Goal: Check status: Check status

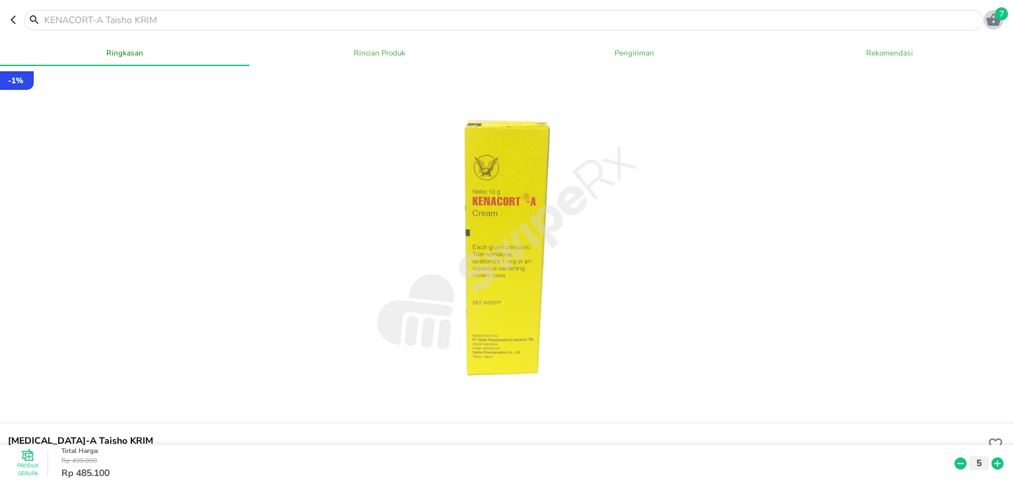
click at [997, 24] on icon "button" at bounding box center [993, 19] width 15 height 13
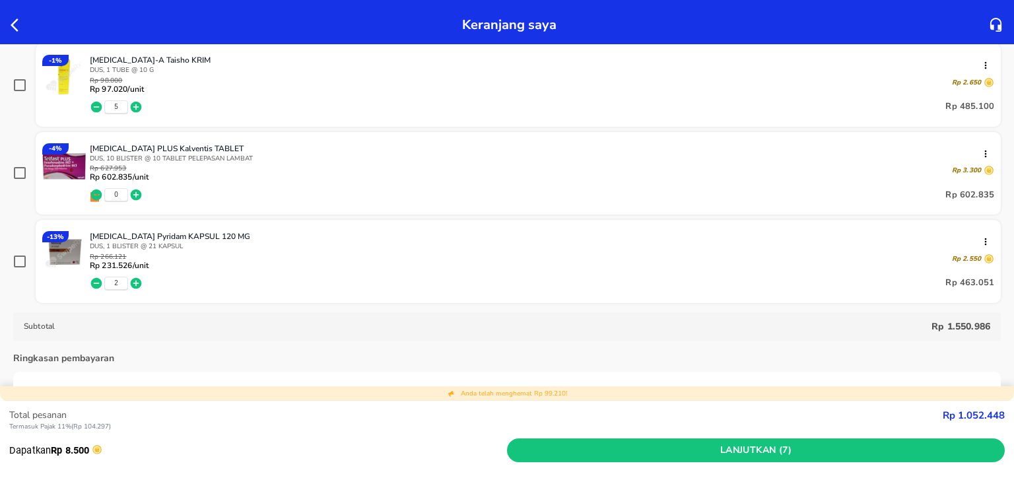
scroll to position [200, 0]
click at [138, 195] on icon "button" at bounding box center [136, 194] width 11 height 11
click at [99, 193] on icon "button" at bounding box center [96, 194] width 11 height 11
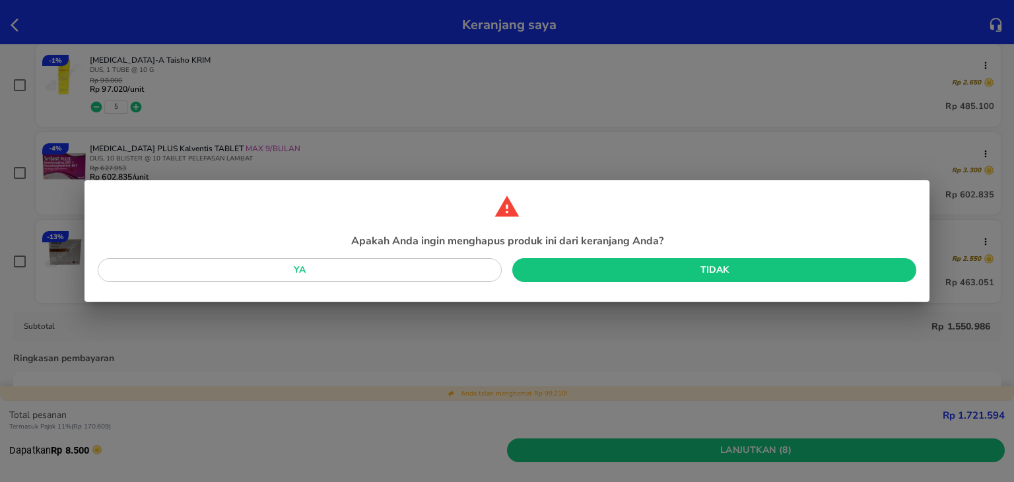
click at [561, 269] on span "Tidak" at bounding box center [714, 270] width 383 height 17
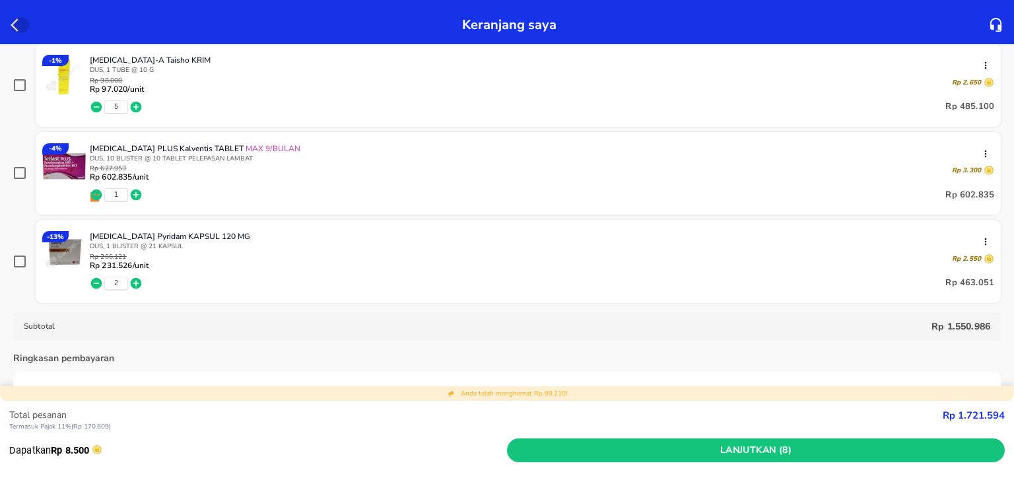
click at [11, 26] on icon "button" at bounding box center [19, 25] width 16 height 16
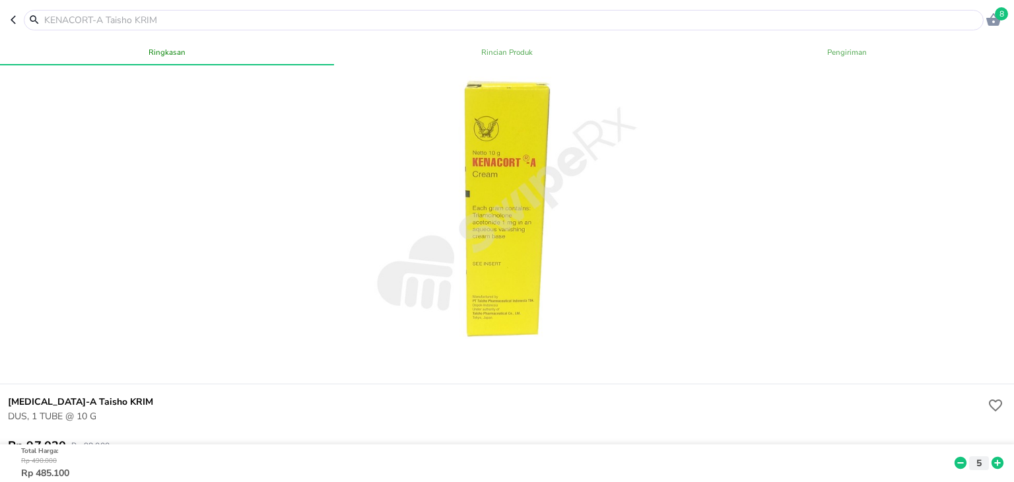
scroll to position [36, 0]
click at [14, 22] on icon "button" at bounding box center [13, 20] width 5 height 9
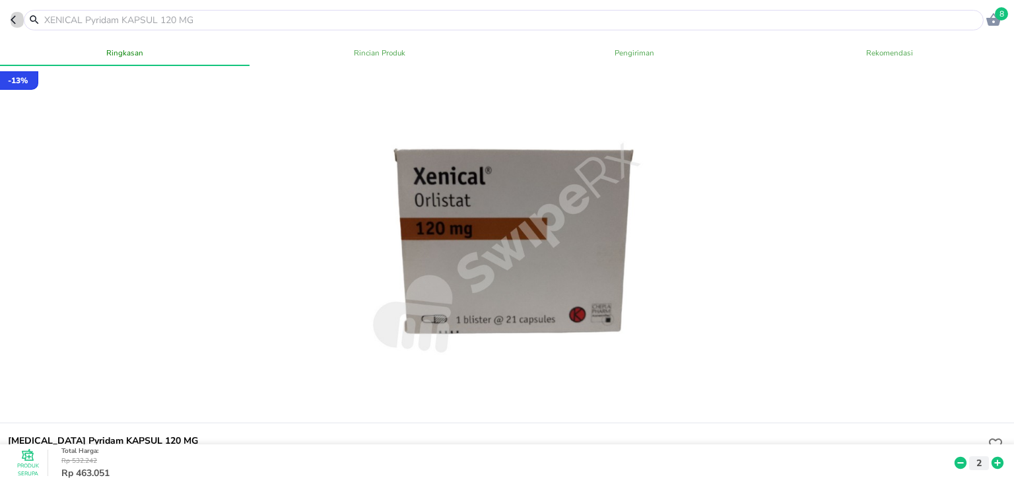
click at [11, 22] on icon "button" at bounding box center [16, 20] width 11 height 11
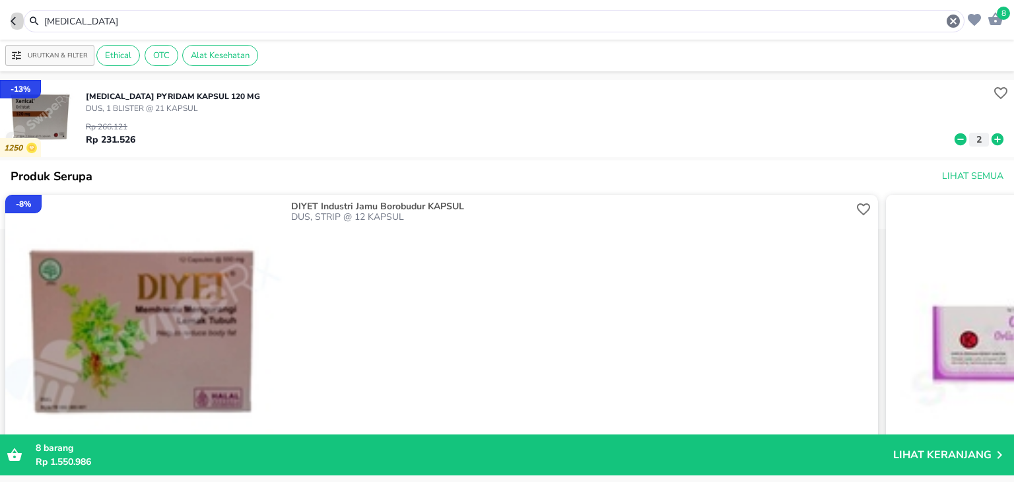
click at [11, 22] on icon "button" at bounding box center [16, 21] width 11 height 11
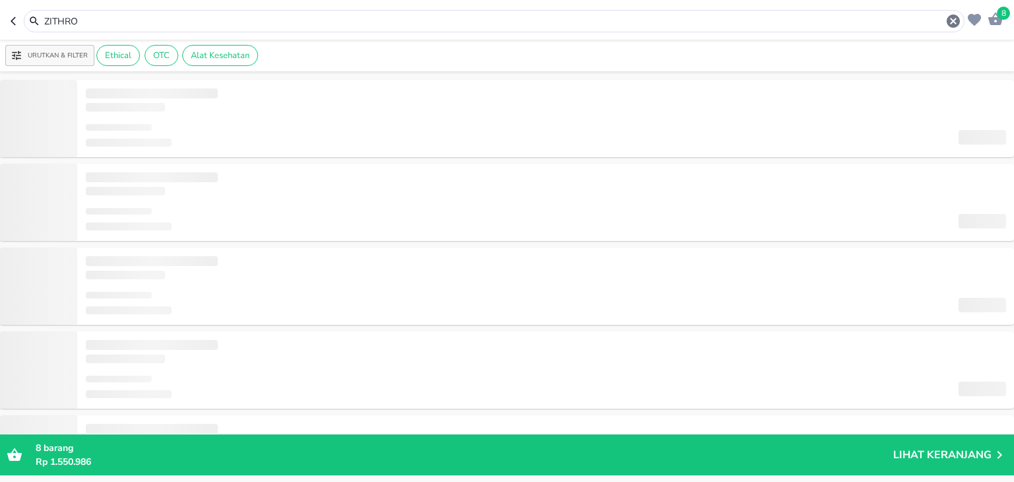
type input "ZITHRO"
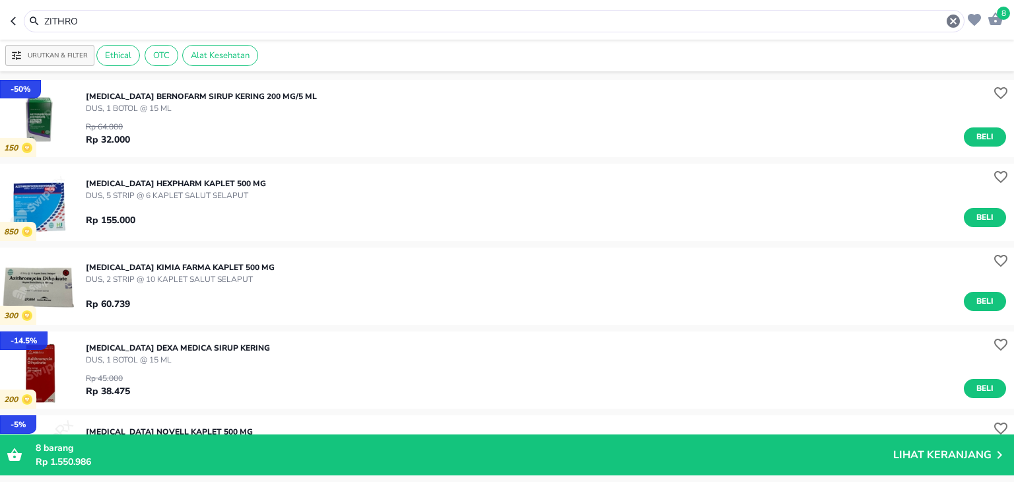
click at [11, 22] on icon "button" at bounding box center [16, 21] width 11 height 11
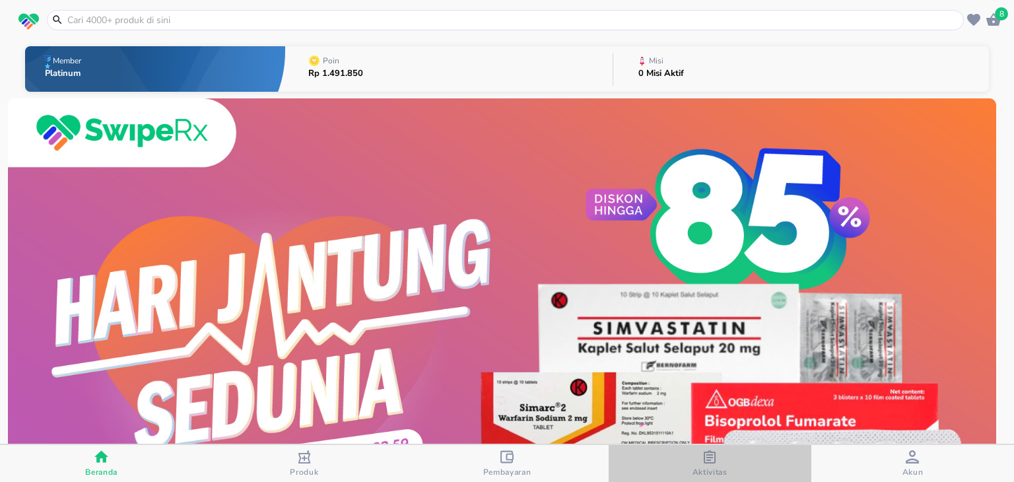
click at [722, 460] on div "Aktivitas" at bounding box center [710, 463] width 35 height 27
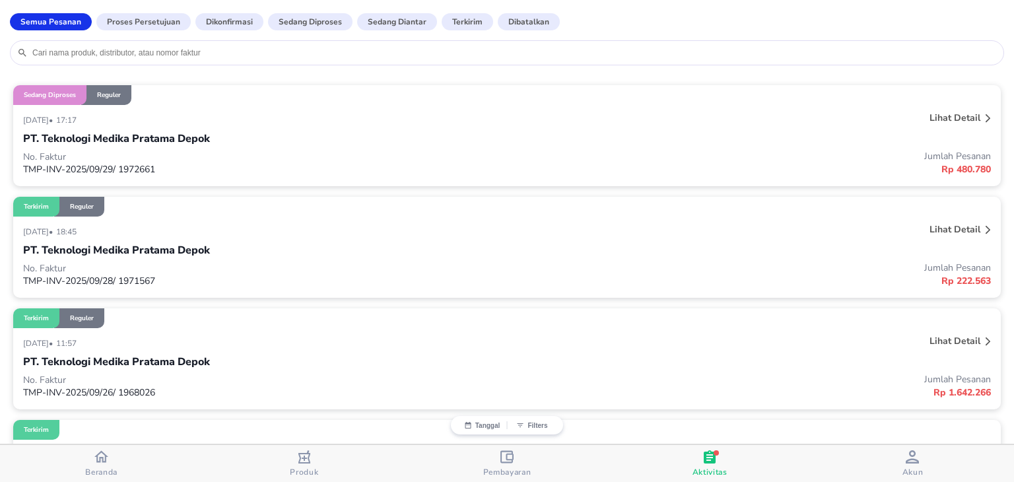
scroll to position [84, 0]
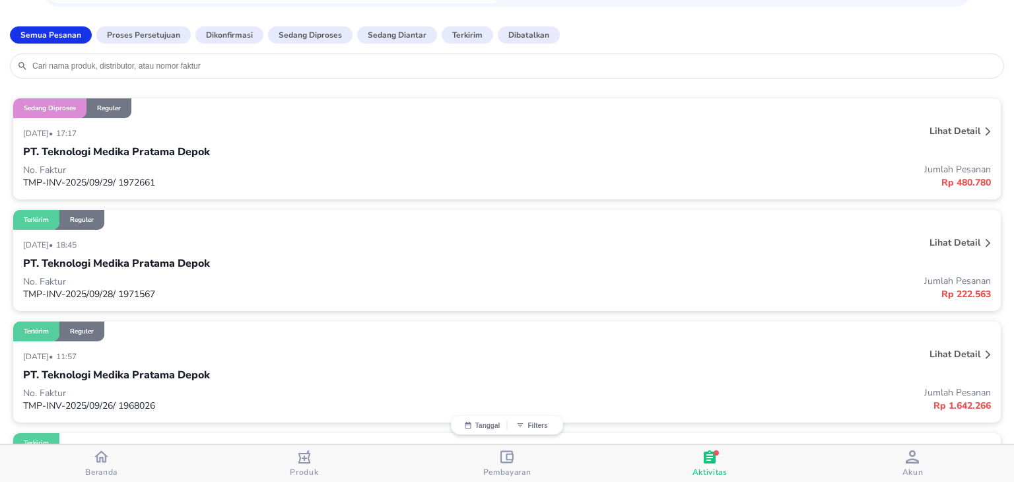
click at [941, 127] on p "Lihat detail" at bounding box center [955, 131] width 51 height 13
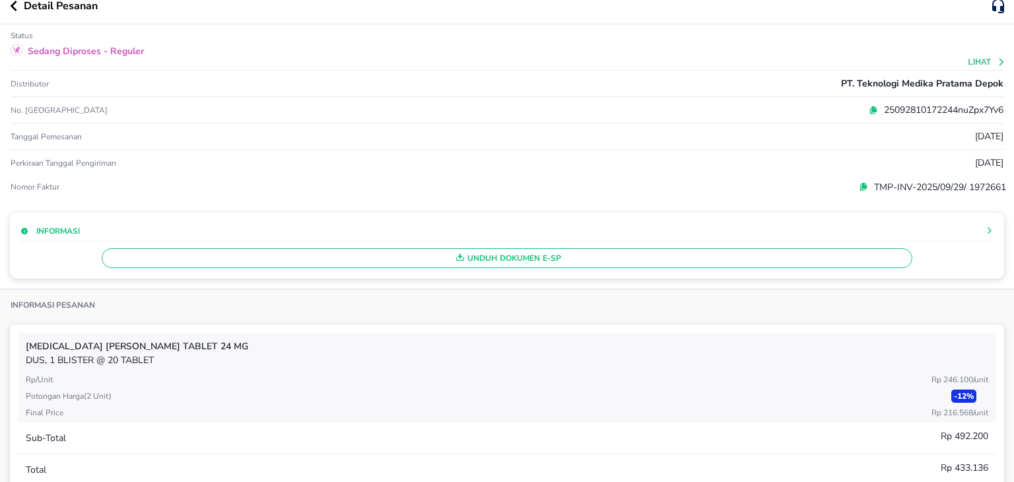
scroll to position [16, 0]
click at [11, 7] on icon "button" at bounding box center [13, 6] width 7 height 11
